Goal: Entertainment & Leisure: Consume media (video, audio)

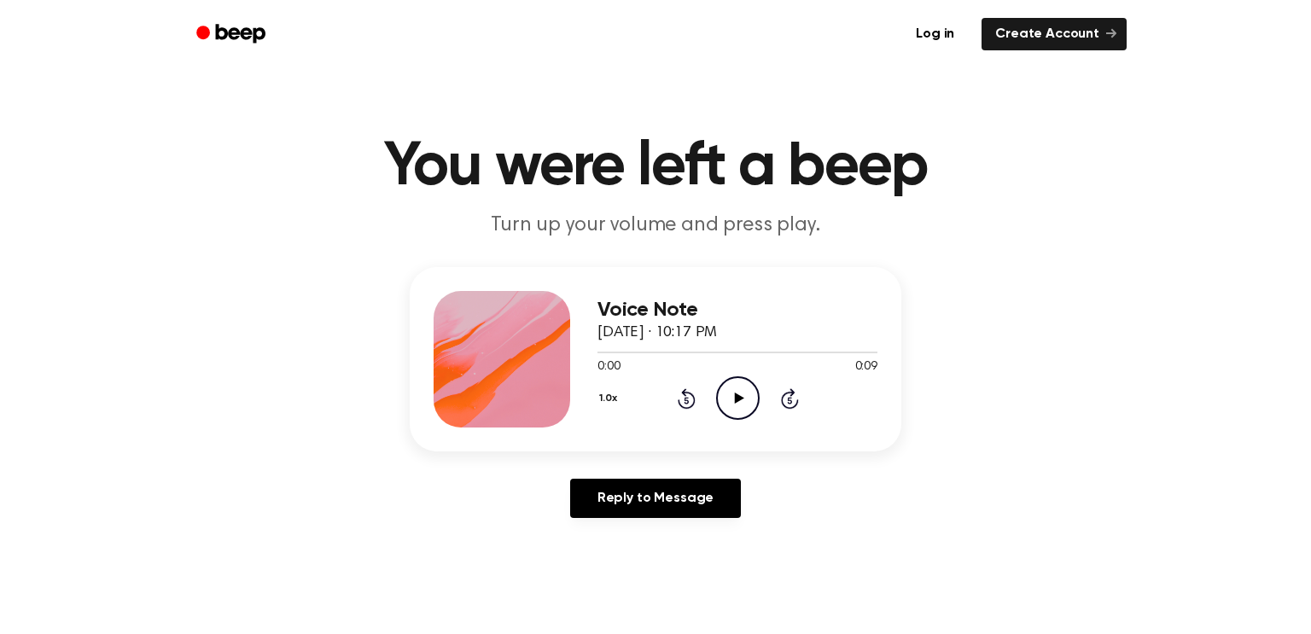
click at [752, 396] on icon "Play Audio" at bounding box center [738, 399] width 44 height 44
click at [721, 399] on icon "Play Audio" at bounding box center [738, 399] width 44 height 44
click at [724, 414] on circle at bounding box center [738, 398] width 42 height 42
click at [745, 385] on icon "Play Audio" at bounding box center [738, 399] width 44 height 44
click at [738, 388] on icon "Play Audio" at bounding box center [738, 399] width 44 height 44
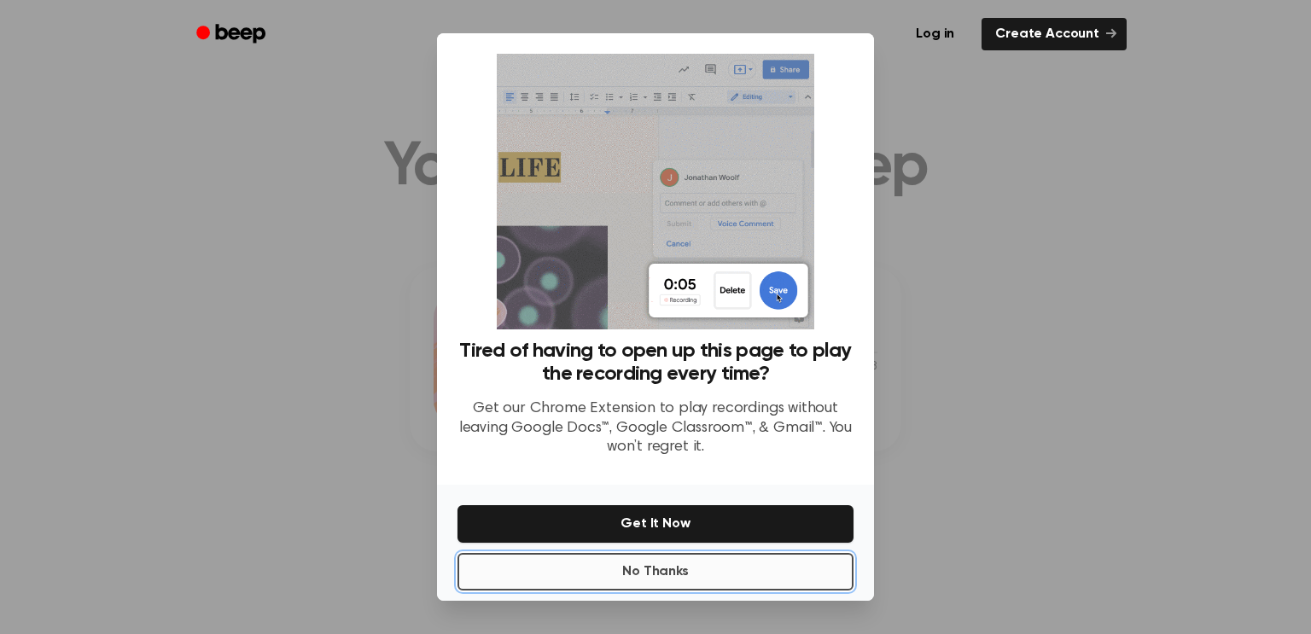
click at [594, 569] on button "No Thanks" at bounding box center [656, 572] width 396 height 38
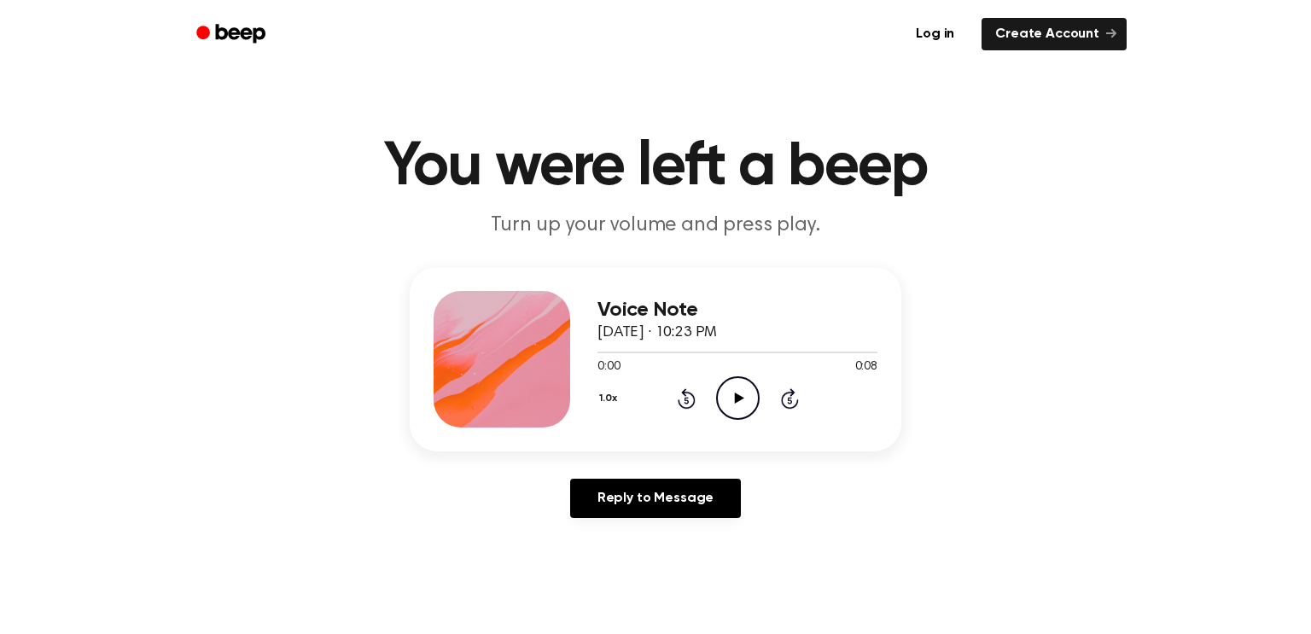
click at [729, 390] on icon "Play Audio" at bounding box center [738, 399] width 44 height 44
click at [745, 377] on icon "Play Audio" at bounding box center [738, 399] width 44 height 44
